Goal: Navigation & Orientation: Find specific page/section

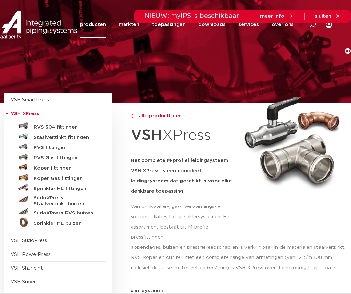
click at [30, 110] on span "VSH XPress" at bounding box center [58, 114] width 95 height 14
click at [72, 136] on h5 "Staalverzinkt fittingen" at bounding box center [65, 138] width 63 height 6
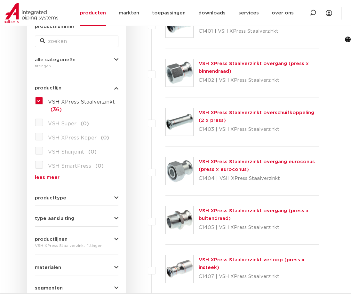
scroll to position [128, 0]
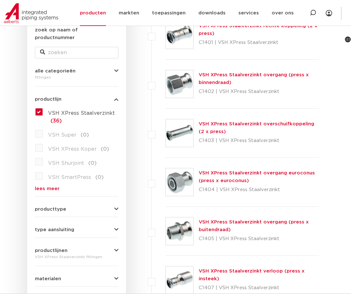
click at [179, 84] on img at bounding box center [180, 84] width 28 height 28
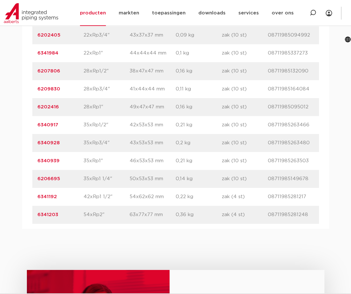
scroll to position [609, 0]
